Goal: Navigation & Orientation: Find specific page/section

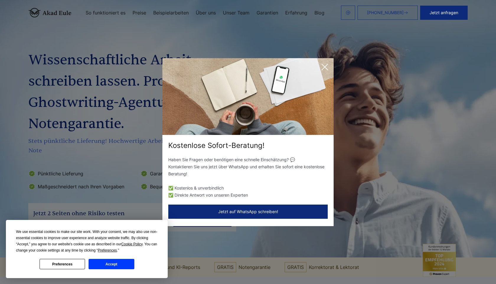
click at [325, 66] on icon at bounding box center [324, 67] width 6 height 6
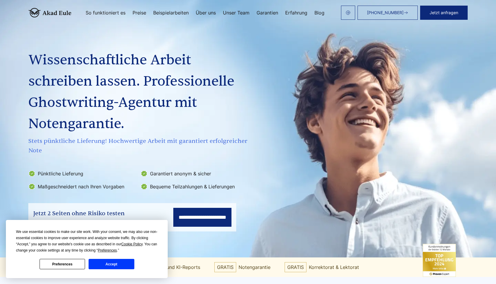
click at [52, 63] on h1 "Wissenschaftliche Arbeit schreiben lassen. Professionelle Ghostwriting-Agentur …" at bounding box center [139, 92] width 222 height 85
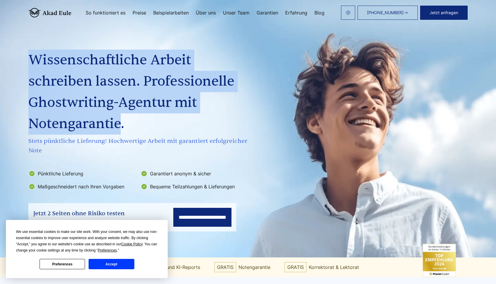
drag, startPoint x: 52, startPoint y: 63, endPoint x: 74, endPoint y: 116, distance: 57.0
click at [74, 116] on h1 "Wissenschaftliche Arbeit schreiben lassen. Professionelle Ghostwriting-Agentur …" at bounding box center [139, 92] width 222 height 85
click at [138, 113] on h1 "Wissenschaftliche Arbeit schreiben lassen. Professionelle Ghostwriting-Agentur …" at bounding box center [139, 92] width 222 height 85
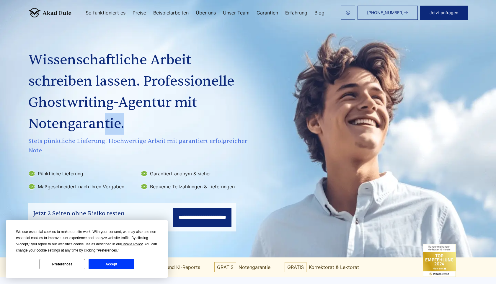
drag, startPoint x: 123, startPoint y: 124, endPoint x: 103, endPoint y: 124, distance: 20.1
click at [103, 124] on h1 "Wissenschaftliche Arbeit schreiben lassen. Professionelle Ghostwriting-Agentur …" at bounding box center [139, 92] width 222 height 85
click at [54, 123] on h1 "Wissenschaftliche Arbeit schreiben lassen. Professionelle Ghostwriting-Agentur …" at bounding box center [139, 92] width 222 height 85
click at [101, 139] on span "Stets pünktliche Lieferung! Hochwertige Arbeit mit garantiert erfolgreicher Note" at bounding box center [139, 145] width 222 height 19
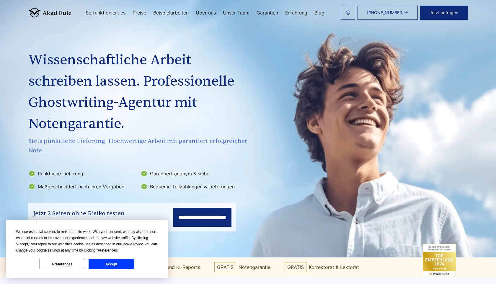
click at [233, 14] on link "Unser Team" at bounding box center [236, 12] width 27 height 5
